Goal: Task Accomplishment & Management: Use online tool/utility

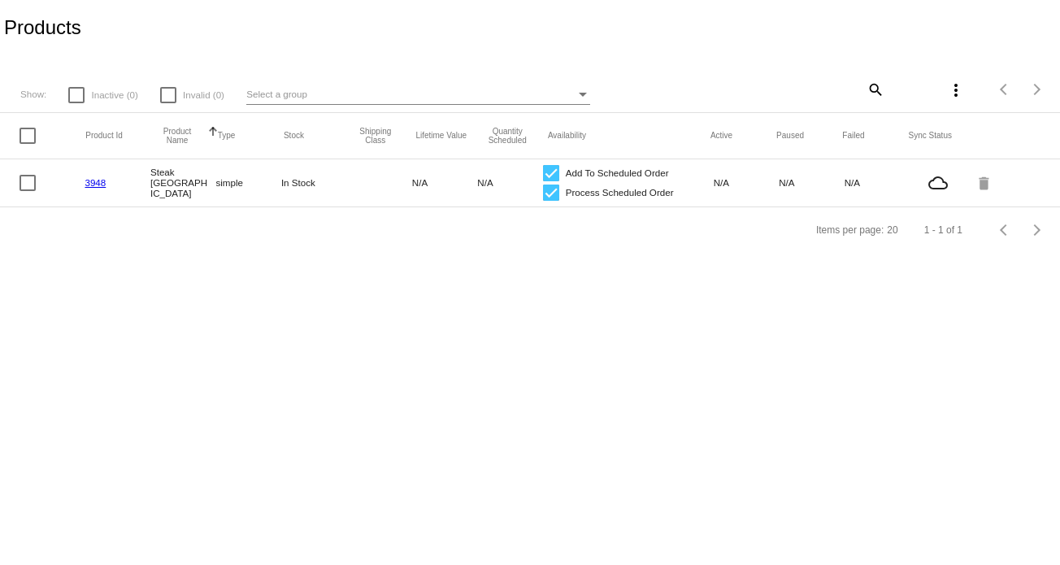
click at [267, 98] on span "Select a group" at bounding box center [276, 94] width 61 height 11
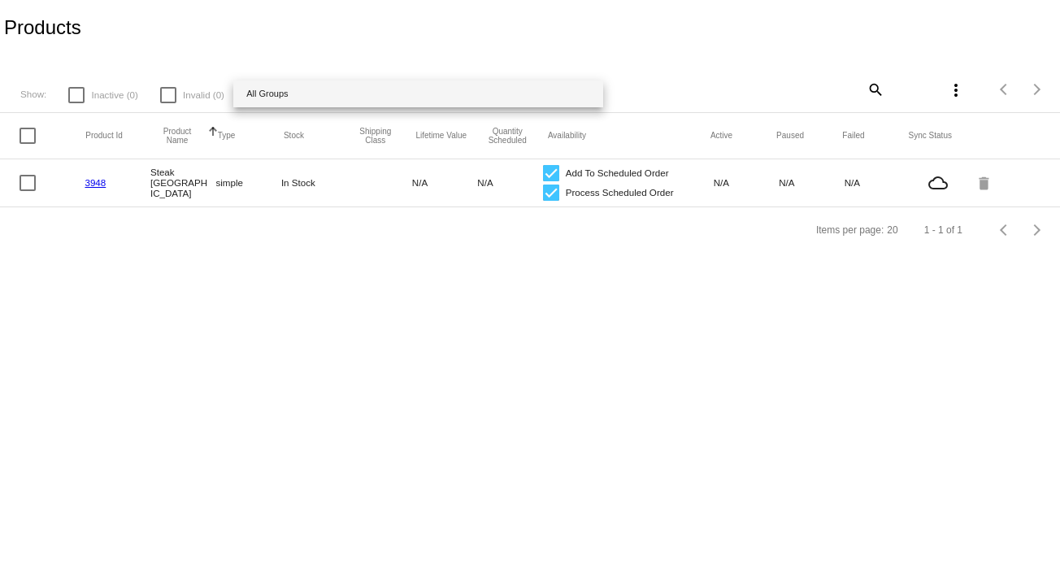
click at [267, 98] on span "All Groups" at bounding box center [418, 93] width 344 height 27
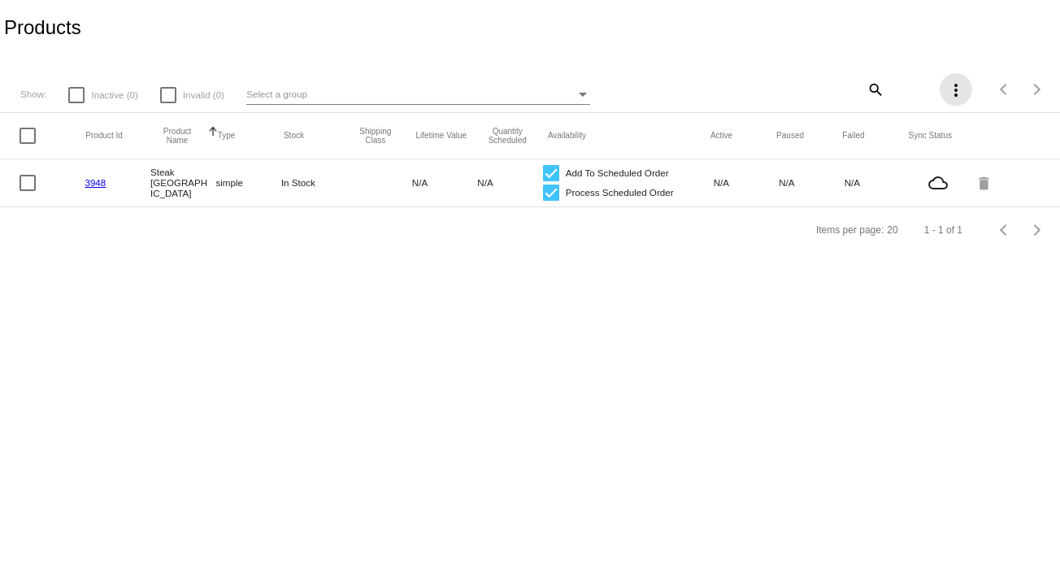
click at [949, 86] on mat-icon "more_vert" at bounding box center [956, 90] width 20 height 20
click at [1028, 190] on div at bounding box center [530, 282] width 1060 height 565
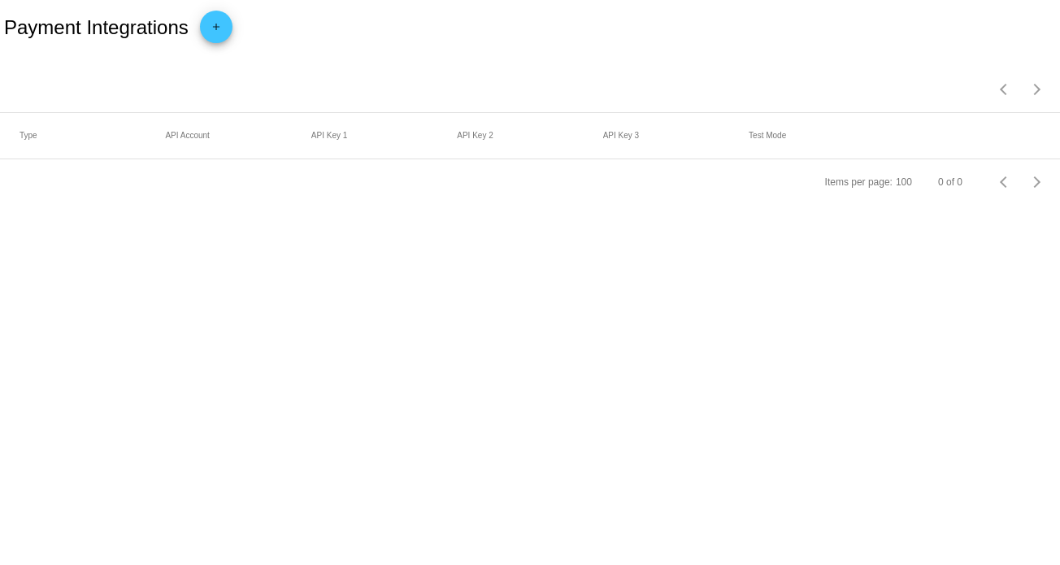
click at [222, 22] on mat-icon "add" at bounding box center [216, 31] width 20 height 20
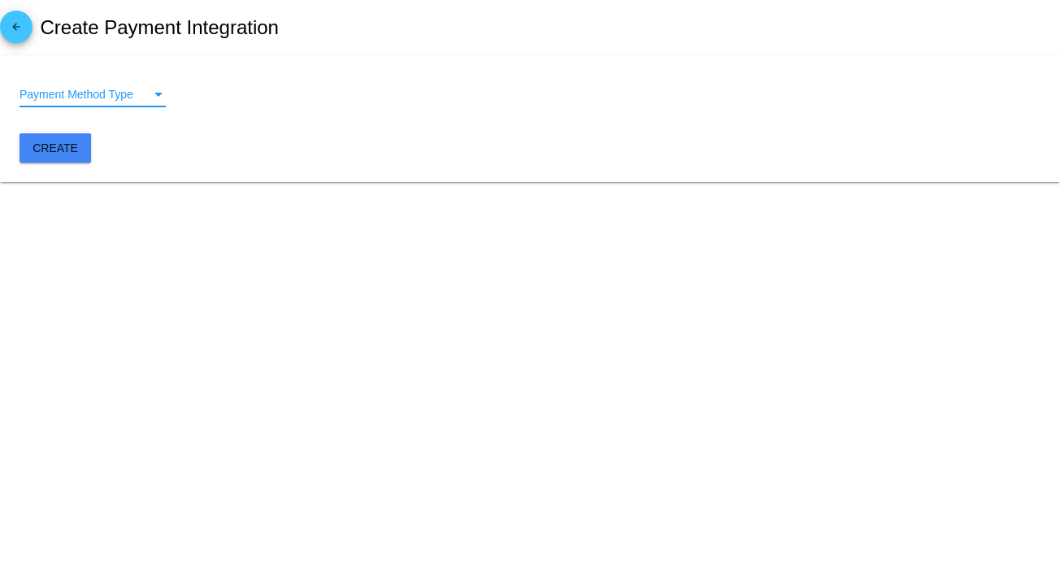
click at [163, 89] on div "Payment Method Type" at bounding box center [158, 95] width 15 height 13
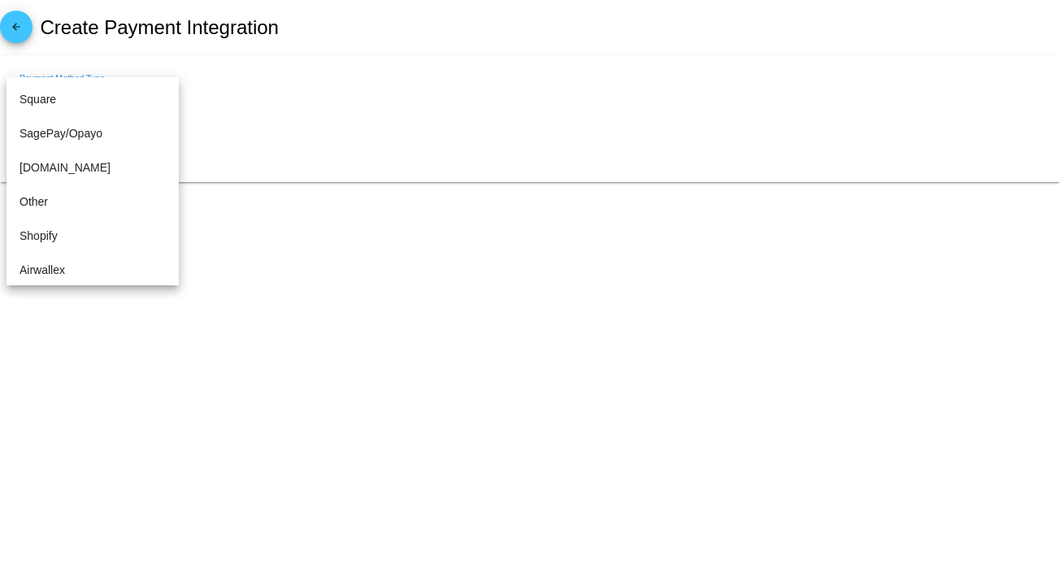
scroll to position [338, 0]
click at [157, 206] on mat-option "Other" at bounding box center [93, 200] width 172 height 34
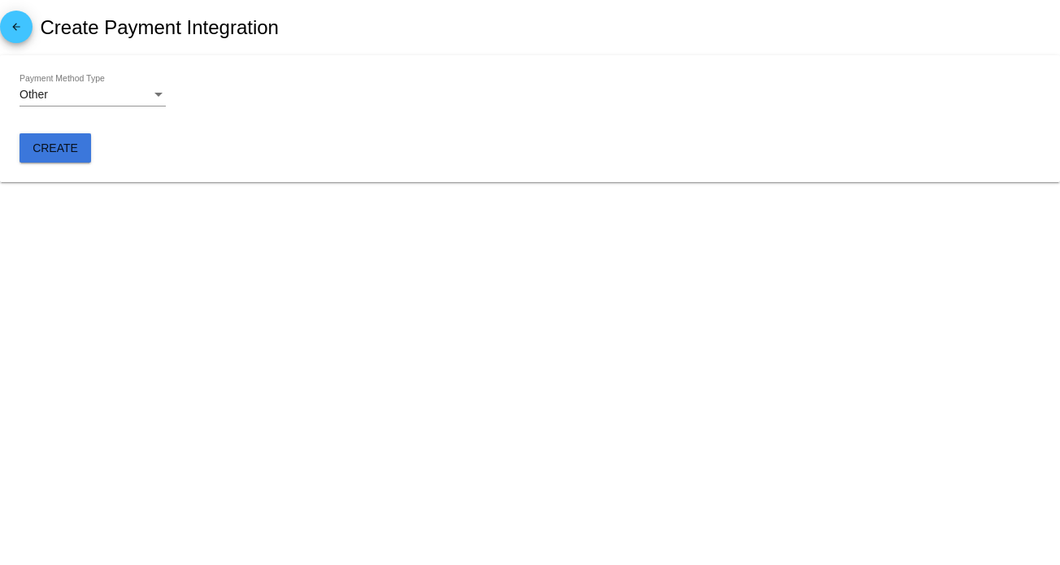
click at [60, 147] on span "Create" at bounding box center [56, 147] width 46 height 13
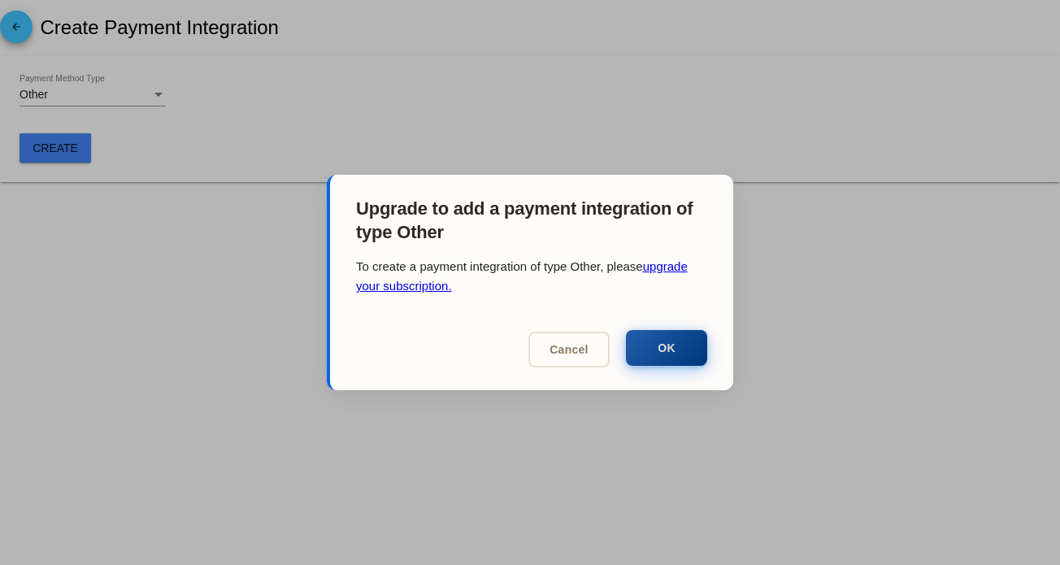
click at [654, 352] on button "OK" at bounding box center [666, 348] width 81 height 36
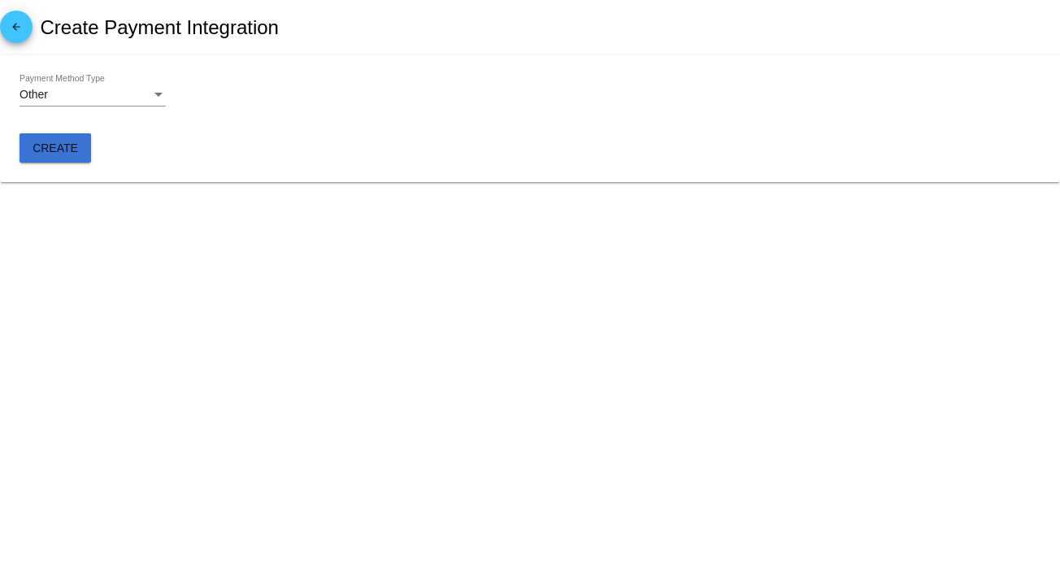
click at [55, 150] on span "Create" at bounding box center [56, 147] width 46 height 13
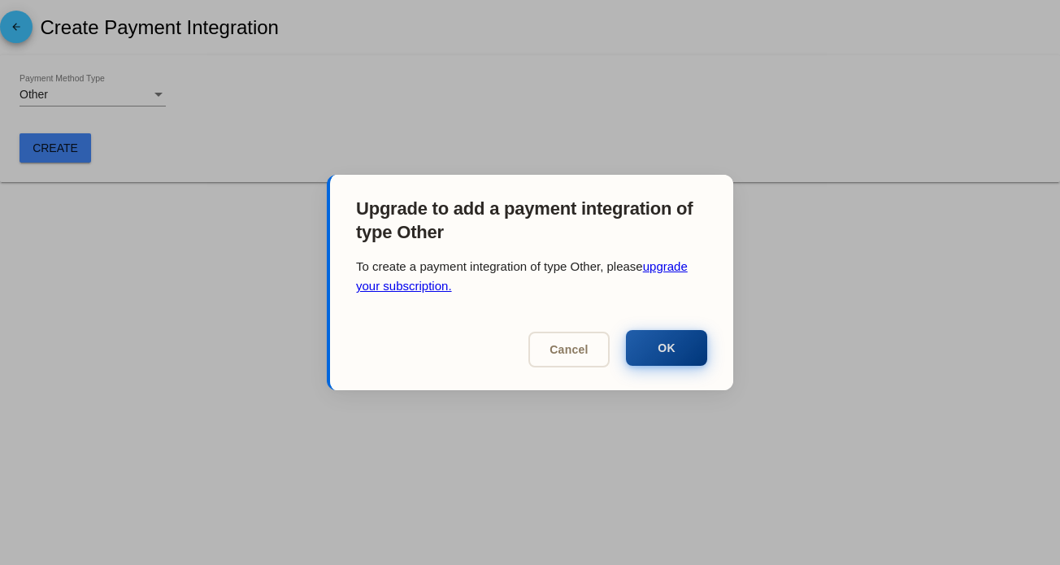
click at [651, 354] on button "OK" at bounding box center [666, 348] width 81 height 36
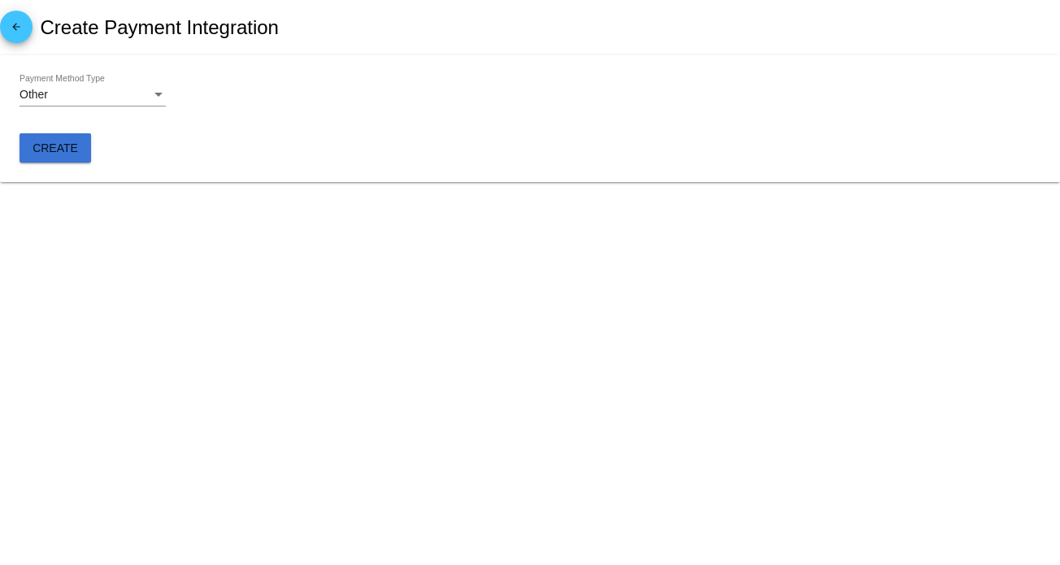
click at [50, 92] on div "Other" at bounding box center [86, 95] width 132 height 13
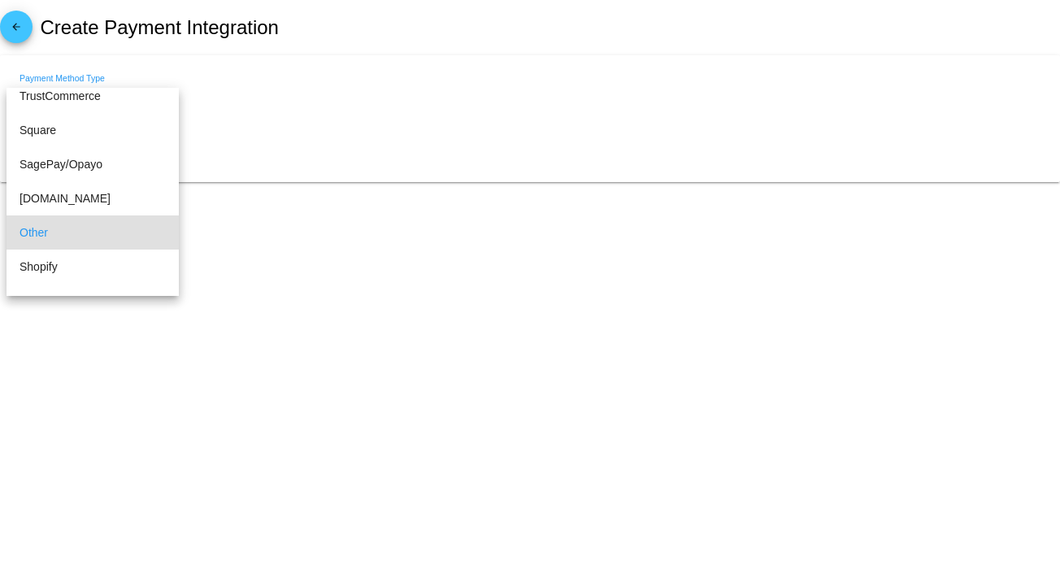
scroll to position [324, 0]
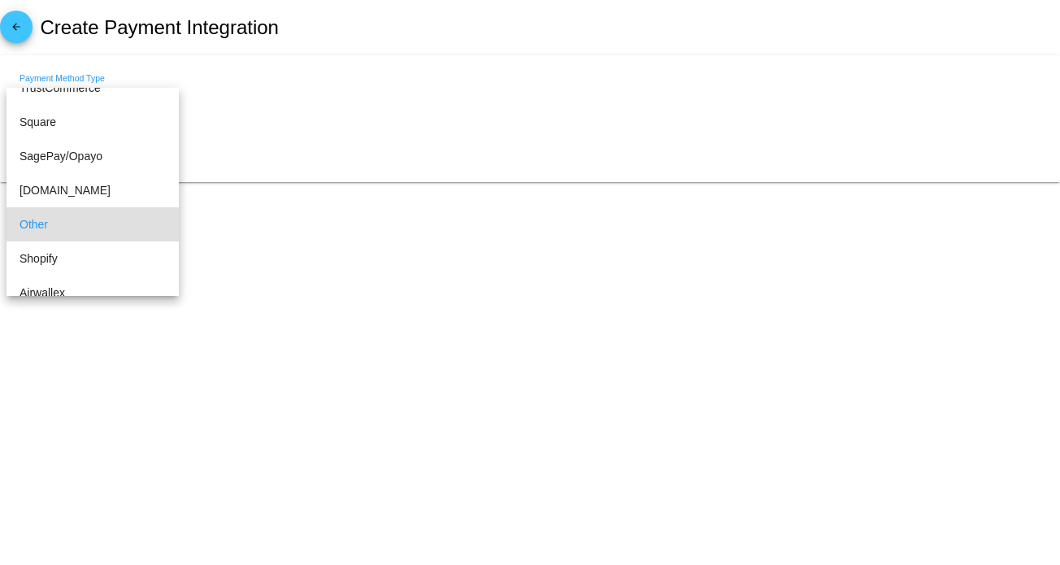
click at [328, 232] on div at bounding box center [530, 282] width 1060 height 565
